Goal: Entertainment & Leisure: Consume media (video, audio)

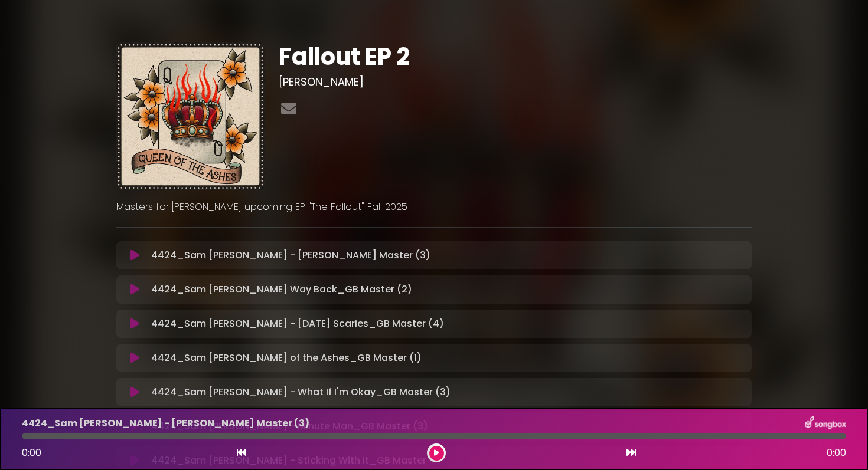
click at [133, 290] on icon at bounding box center [134, 290] width 9 height 12
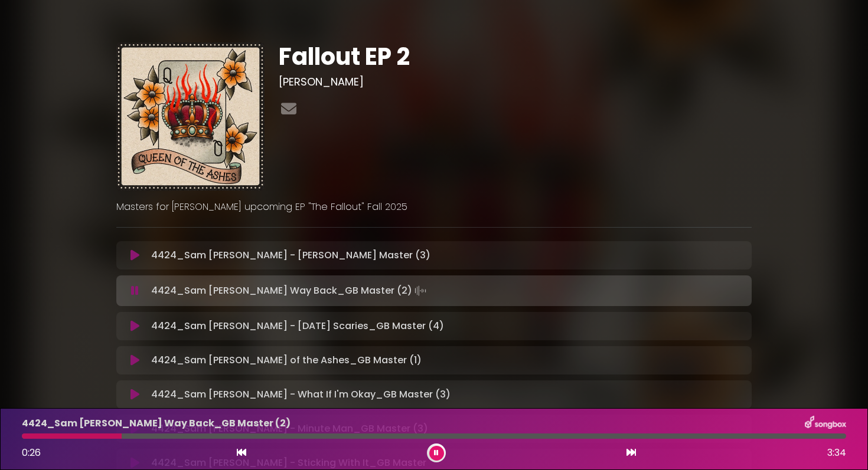
click at [122, 437] on div at bounding box center [434, 436] width 824 height 5
click at [256, 440] on div "4424_Sam Varga - Long Way Back_GB Master (2) 0:29 3:34" at bounding box center [434, 439] width 838 height 47
click at [270, 434] on div at bounding box center [434, 436] width 824 height 5
